Goal: Ask a question

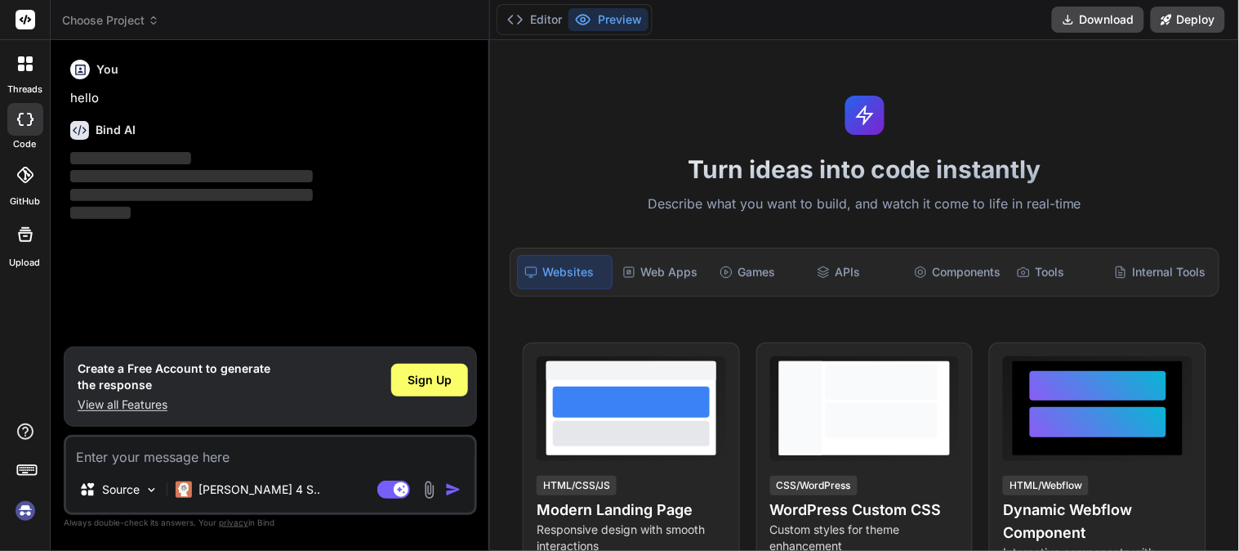
click at [131, 451] on textarea at bounding box center [270, 451] width 408 height 29
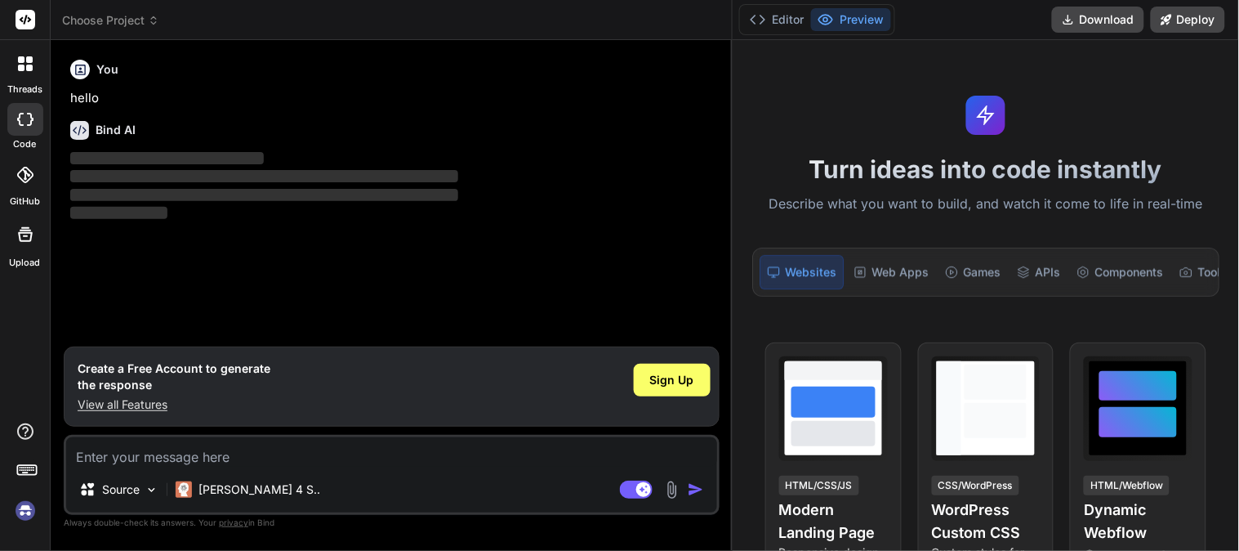
type textarea "x"
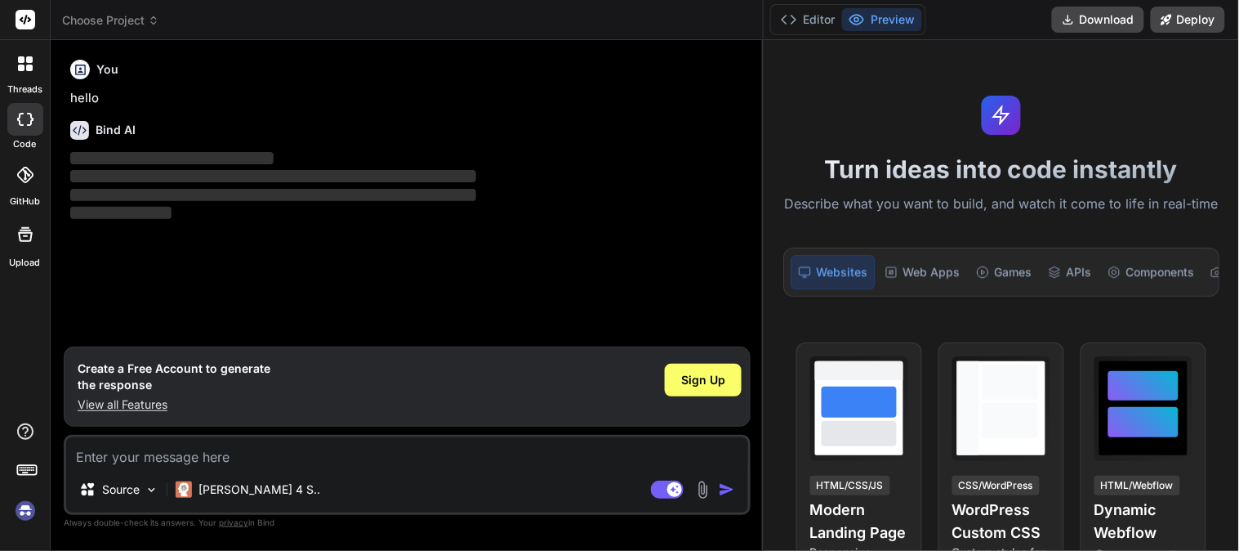
drag, startPoint x: 490, startPoint y: 85, endPoint x: 1019, endPoint y: 113, distance: 529.2
click at [1019, 113] on div "threads code GitHub Upload Choose Project Created with Pixso. Bind AI Web Searc…" at bounding box center [619, 275] width 1239 height 551
click at [121, 442] on textarea at bounding box center [407, 451] width 682 height 29
type textarea "w"
type textarea "x"
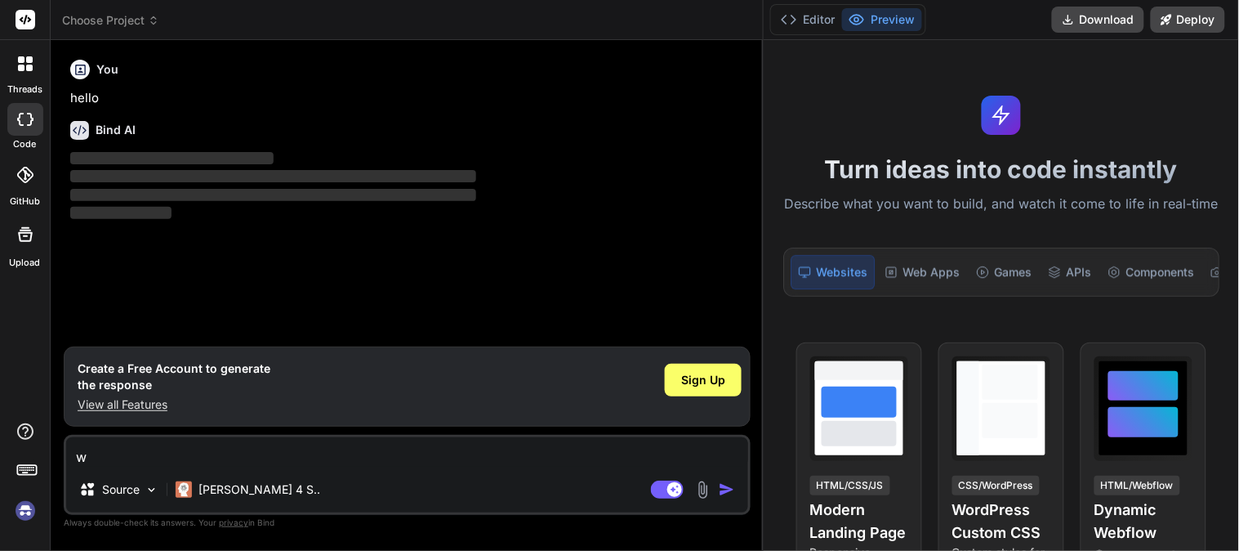
type textarea "wh"
type textarea "x"
type textarea "wha"
type textarea "x"
type textarea "what"
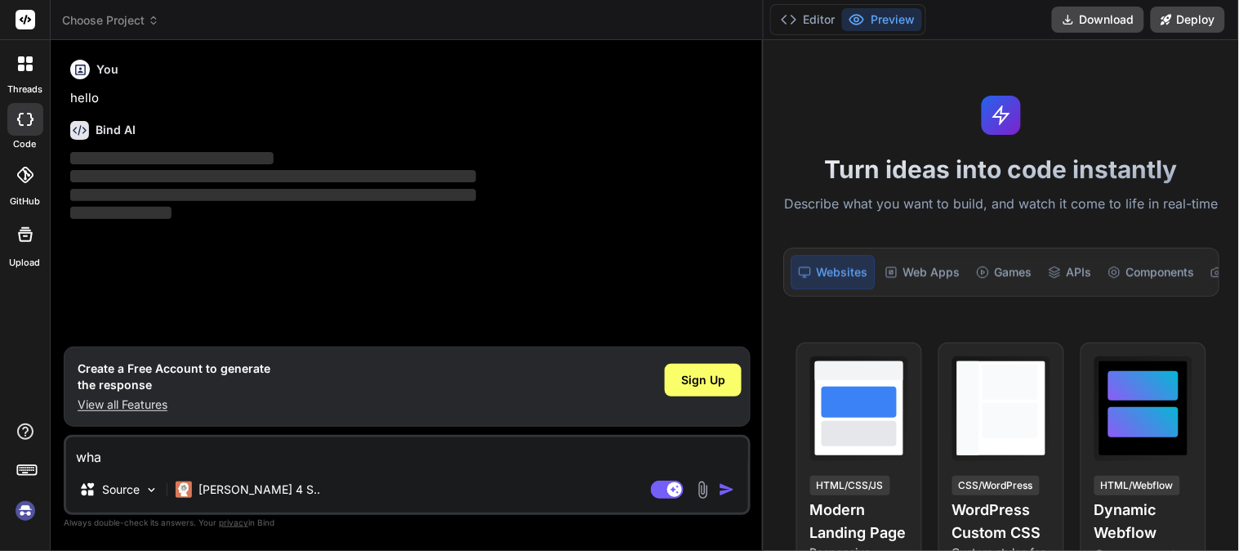
type textarea "x"
type textarea "what"
type textarea "x"
type textarea "what i"
type textarea "x"
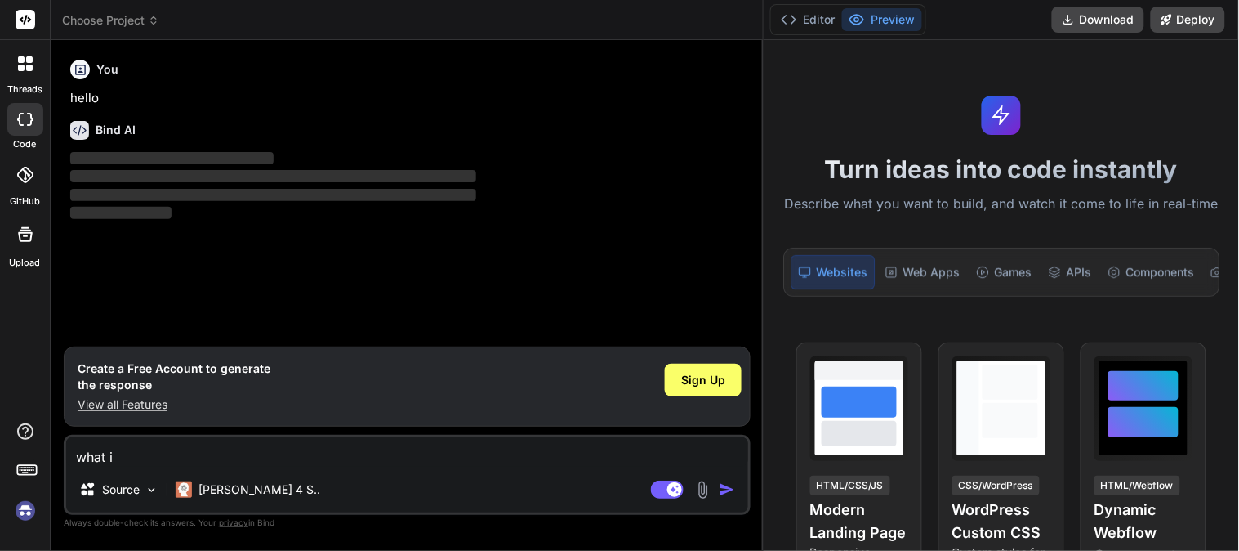
type textarea "what is"
type textarea "x"
type textarea "what is"
type textarea "x"
type textarea "what is p"
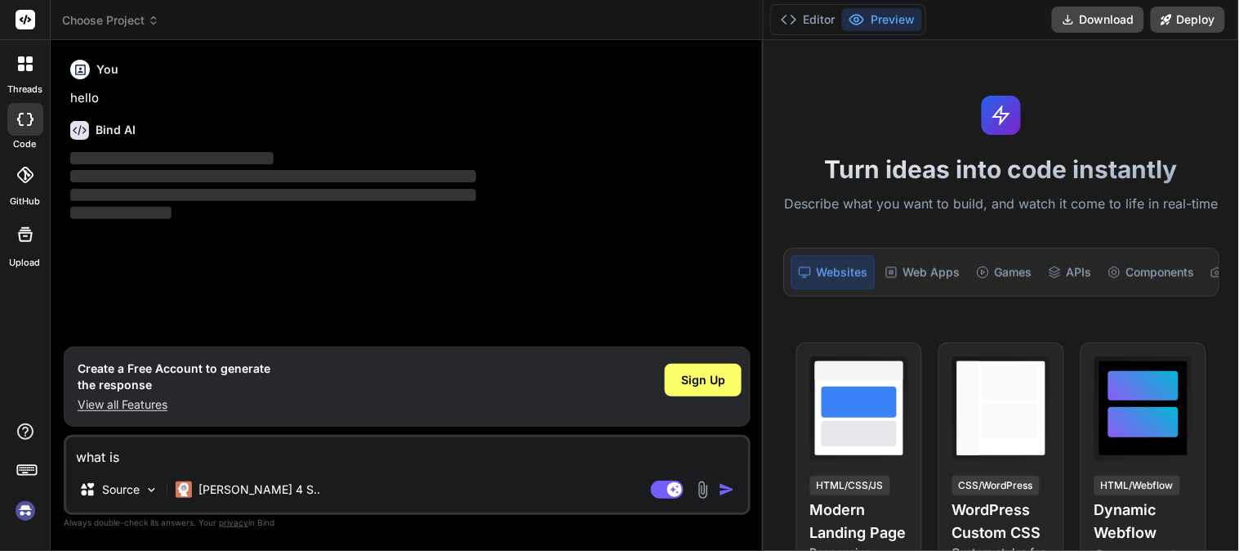
type textarea "x"
type textarea "what is ph"
type textarea "x"
type textarea "what is php"
type textarea "x"
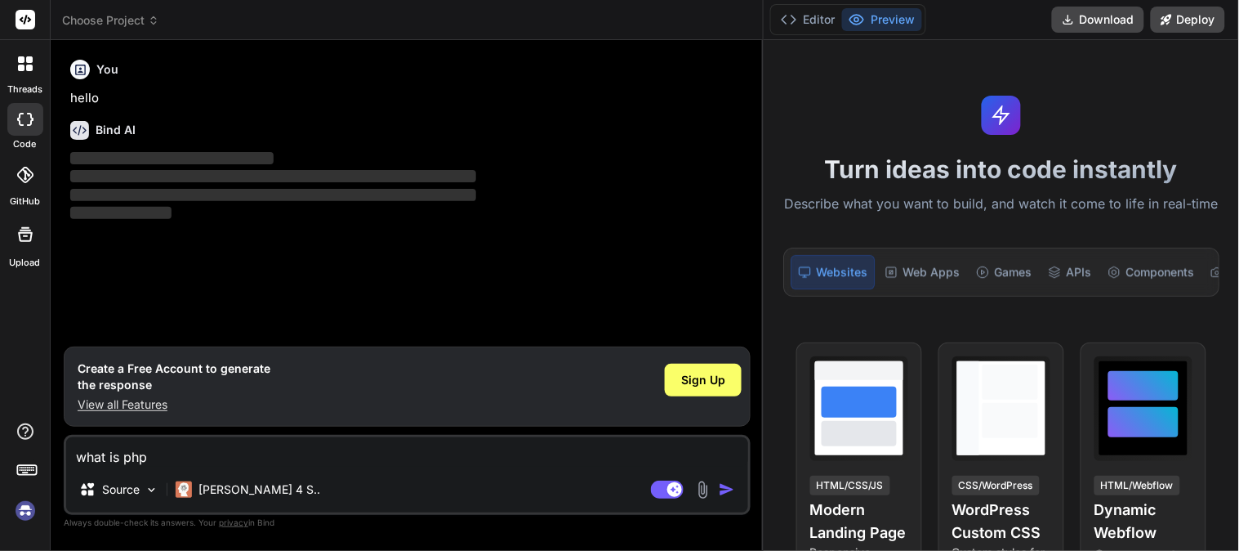
type textarea "what is php"
click at [578, 282] on div "You hello Bind AI ‌ ‌ ‌ ‌" at bounding box center [409, 199] width 684 height 293
click at [721, 486] on img "button" at bounding box center [727, 489] width 16 height 16
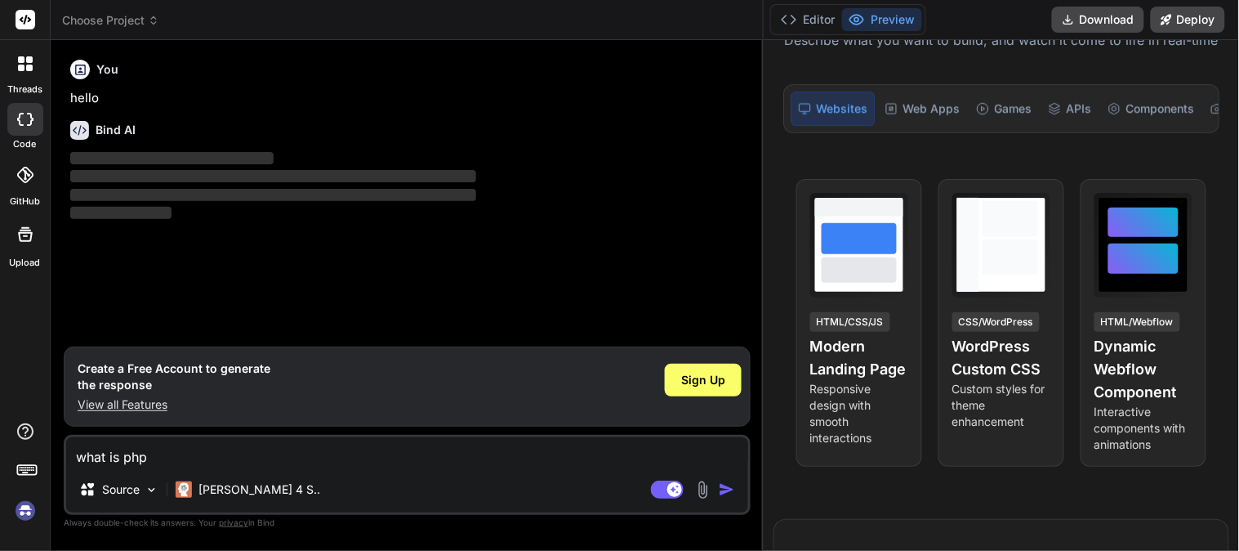
scroll to position [272, 0]
